Goal: Information Seeking & Learning: Learn about a topic

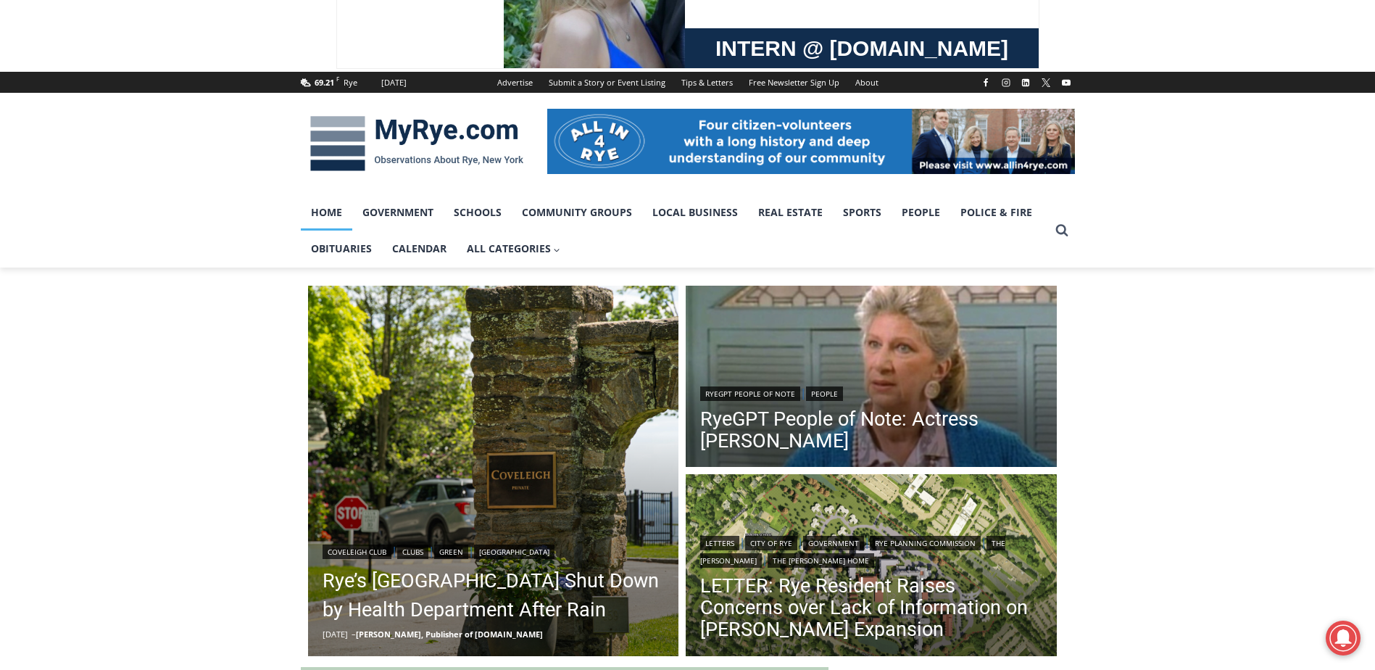
scroll to position [217, 0]
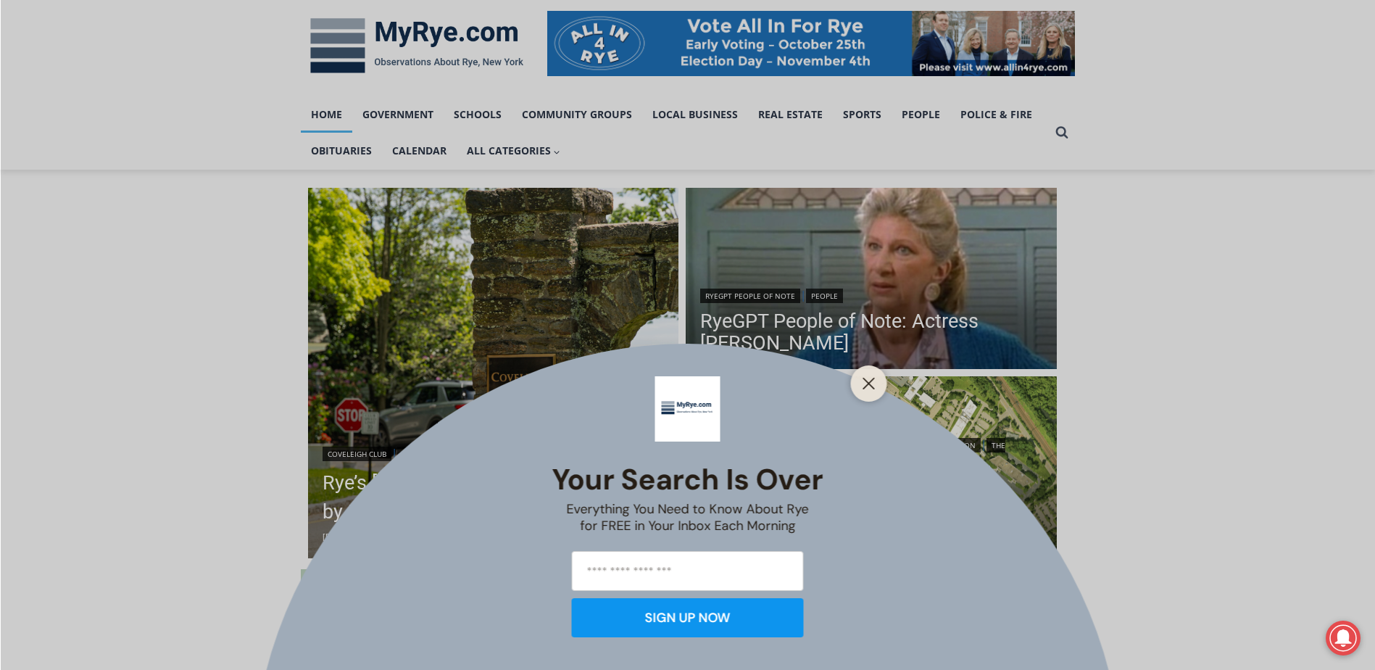
click at [850, 473] on div "Your Search is Over Everything You Need to Know About Rye for FREE in Your Inbo…" at bounding box center [687, 335] width 1375 height 670
click at [824, 502] on div "Your Search is Over Everything You Need to Know About Rye for FREE in Your Inbo…" at bounding box center [688, 506] width 273 height 283
click at [883, 382] on div at bounding box center [869, 383] width 36 height 36
click at [867, 391] on button "Close" at bounding box center [869, 383] width 20 height 20
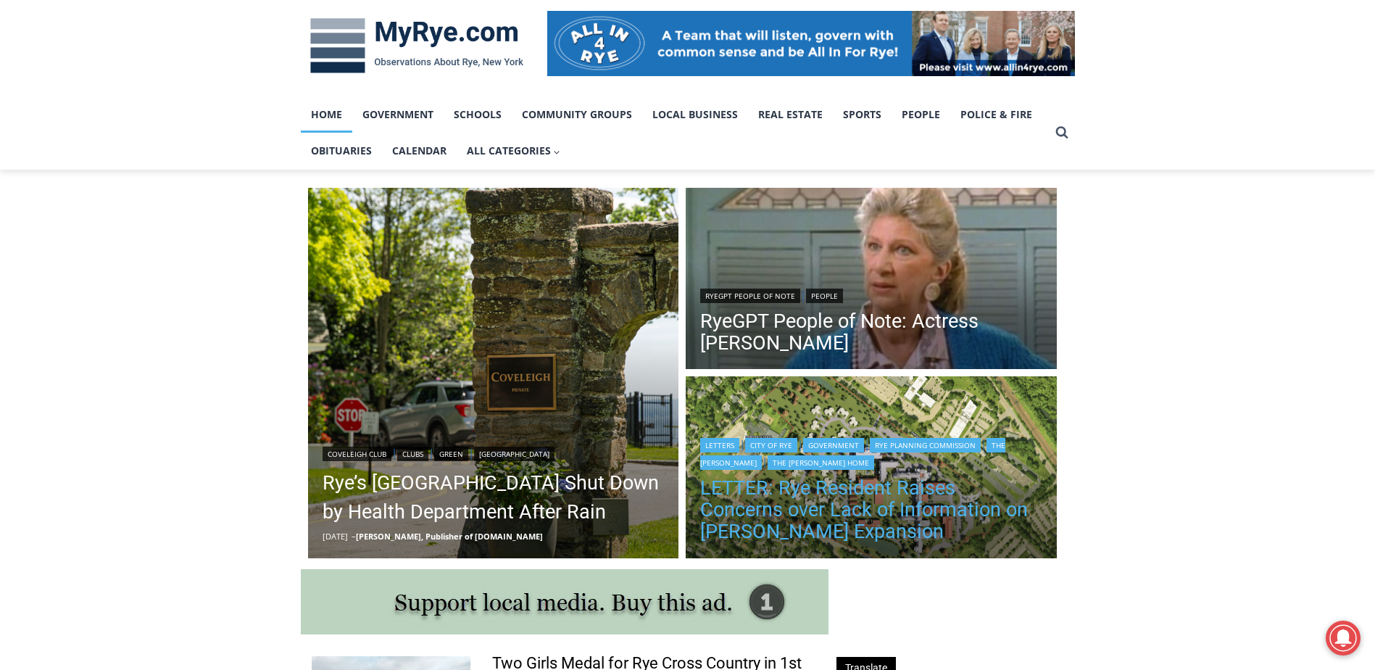
click at [776, 512] on link "LETTER: Rye Resident Raises Concerns over Lack of Information on [PERSON_NAME] …" at bounding box center [871, 509] width 342 height 65
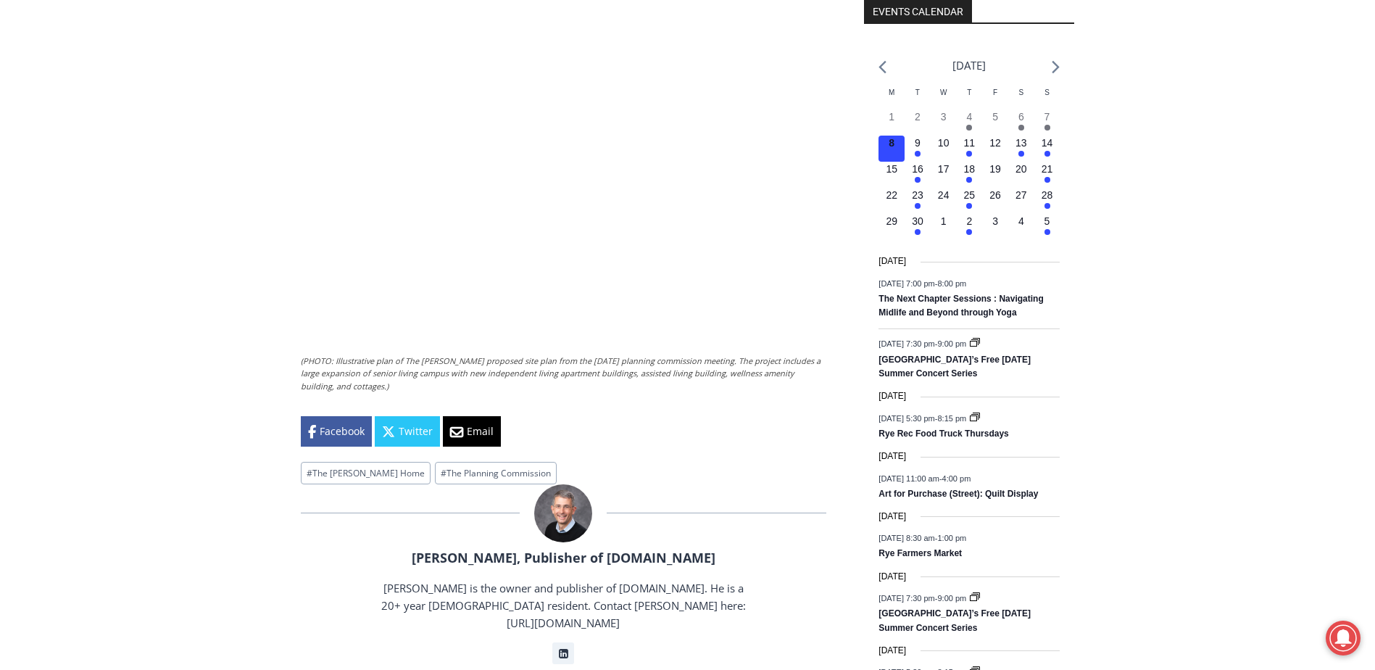
scroll to position [1405, 0]
